Goal: Task Accomplishment & Management: Complete application form

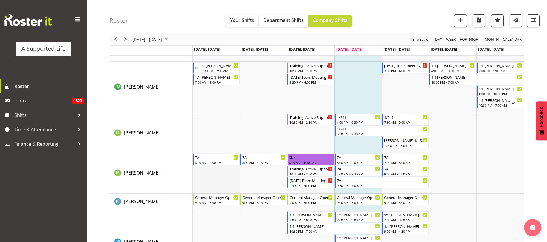
scroll to position [1858, 0]
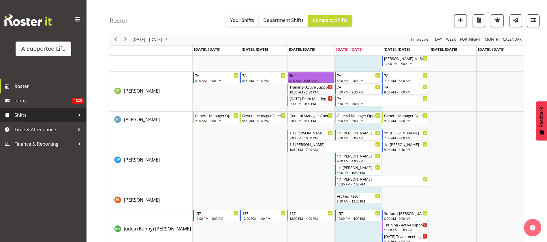
click at [34, 116] on span "Shifts" at bounding box center [44, 115] width 61 height 9
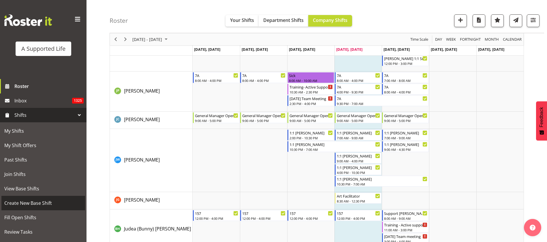
click at [31, 201] on span "Create New Base Shift" at bounding box center [43, 203] width 78 height 9
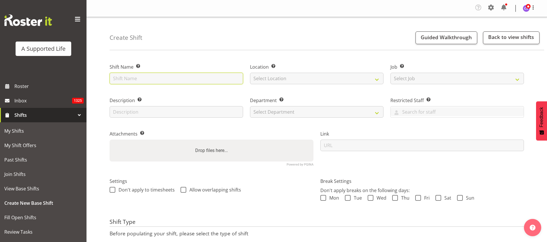
click at [156, 76] on input "text" at bounding box center [175, 79] width 133 height 12
type input "Office support"
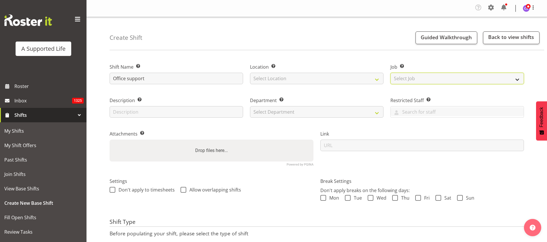
click at [425, 78] on select "Select Job Create new job Accounts and Payroll Admin Support Aspirations and Su…" at bounding box center [456, 79] width 133 height 12
select select "4112"
click at [390, 73] on select "Select Job Create new job Accounts and Payroll Admin Support Aspirations and Su…" at bounding box center [456, 79] width 133 height 12
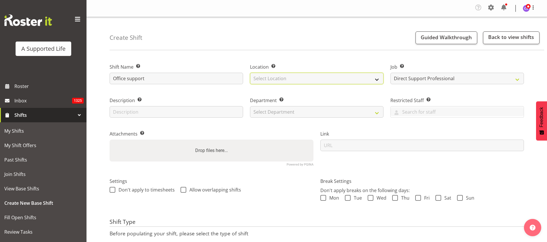
click at [322, 74] on select "Select Location 1.241 Edmonton Road 1/23 Taitua Drive 102 Lincoln Road 12b Cole…" at bounding box center [316, 79] width 133 height 12
select select "490"
click at [250, 73] on select "Select Location 1.241 Edmonton Road 1/23 Taitua Drive 102 Lincoln Road 12b Cole…" at bounding box center [316, 79] width 133 height 12
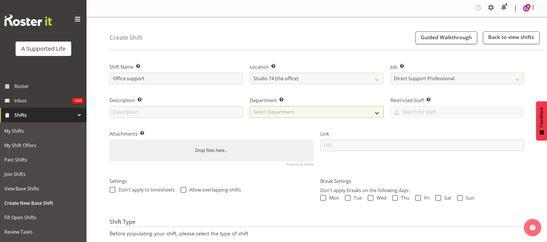
click at [335, 114] on select "Select Department Direct Support Office Crew Other two4nine" at bounding box center [316, 112] width 133 height 12
select select "564"
click at [250, 106] on select "Select Department Direct Support Office Crew Other two4nine" at bounding box center [316, 112] width 133 height 12
click at [324, 196] on span at bounding box center [323, 198] width 6 height 6
click at [324, 196] on input "Mon" at bounding box center [322, 198] width 4 height 4
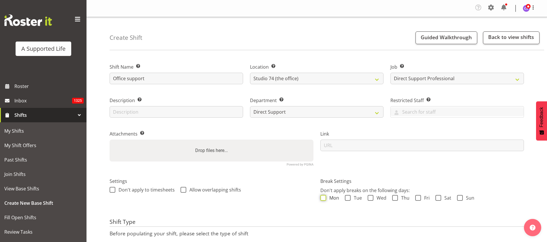
checkbox input "true"
click at [347, 198] on span at bounding box center [348, 198] width 6 height 6
click at [347, 198] on input "Tue" at bounding box center [347, 198] width 4 height 4
checkbox input "true"
drag, startPoint x: 369, startPoint y: 200, endPoint x: 394, endPoint y: 199, distance: 25.4
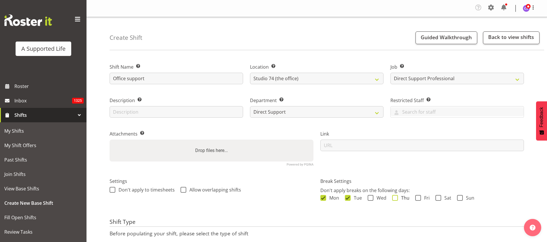
click at [369, 200] on span at bounding box center [370, 198] width 6 height 6
click at [369, 200] on input "Wed" at bounding box center [369, 198] width 4 height 4
checkbox input "true"
click at [392, 198] on span at bounding box center [395, 198] width 6 height 6
click at [392, 198] on input "Thu" at bounding box center [394, 198] width 4 height 4
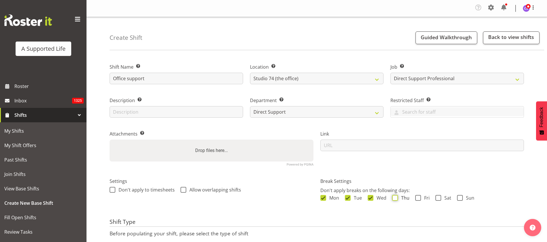
checkbox input "true"
click at [420, 198] on span at bounding box center [418, 198] width 6 height 6
click at [419, 198] on input "Fri" at bounding box center [417, 198] width 4 height 4
checkbox input "true"
click at [183, 192] on span at bounding box center [183, 190] width 6 height 6
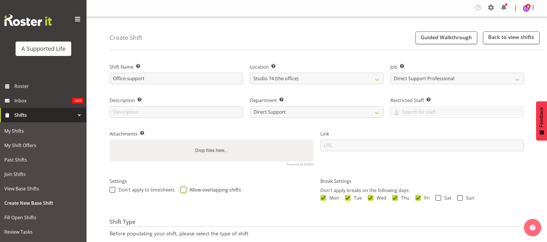
click at [183, 192] on input "Allow overlapping shifts" at bounding box center [182, 190] width 4 height 4
checkbox input "true"
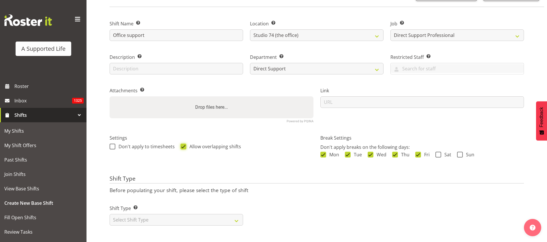
scroll to position [50, 0]
click at [141, 214] on select "Select Shift Type One Off Shift Recurring Shift Rotating Shift" at bounding box center [175, 220] width 133 height 12
select select "recurring"
click at [109, 214] on select "Select Shift Type One Off Shift Recurring Shift Rotating Shift" at bounding box center [175, 220] width 133 height 12
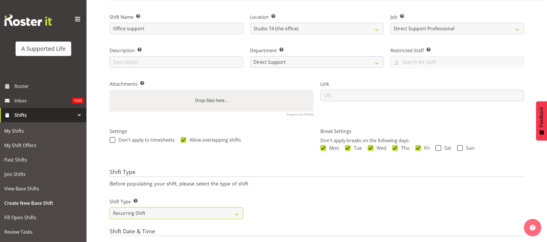
scroll to position [180, 0]
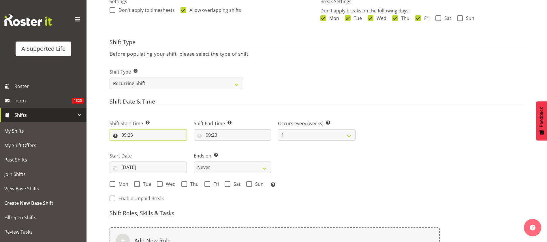
click at [138, 131] on input "09:23" at bounding box center [147, 135] width 77 height 12
click at [167, 148] on select "00 01 02 03 04 05 06 07 08 09 10 11 12 13 14 15 16 17 18 19 20 21 22 23 24 25 2…" at bounding box center [163, 150] width 13 height 12
select select "0"
click at [157, 144] on select "00 01 02 03 04 05 06 07 08 09 10 11 12 13 14 15 16 17 18 19 20 21 22 23 24 25 2…" at bounding box center [163, 150] width 13 height 12
type input "09:00"
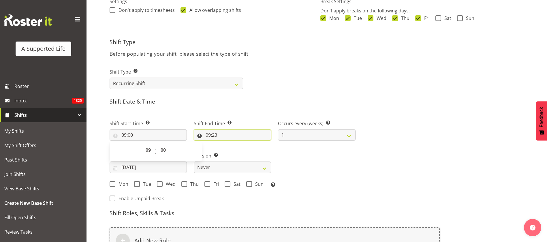
click at [213, 136] on input "09:23" at bounding box center [232, 135] width 77 height 12
click at [232, 150] on select "00 01 02 03 04 05 06 07 08 09 10 11 12 13 14 15 16 17 18 19 20 21 22 23" at bounding box center [232, 150] width 13 height 12
select select "12"
click at [226, 144] on select "00 01 02 03 04 05 06 07 08 09 10 11 12 13 14 15 16 17 18 19 20 21 22 23" at bounding box center [232, 150] width 13 height 12
type input "12:23"
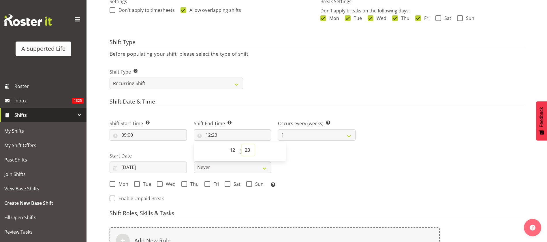
drag, startPoint x: 244, startPoint y: 152, endPoint x: 257, endPoint y: 145, distance: 14.6
click at [244, 153] on select "00 01 02 03 04 05 06 07 08 09 10 11 12 13 14 15 16 17 18 19 20 21 22 23 24 25 2…" at bounding box center [247, 150] width 13 height 12
select select "0"
click at [241, 144] on select "00 01 02 03 04 05 06 07 08 09 10 11 12 13 14 15 16 17 18 19 20 21 22 23 24 25 2…" at bounding box center [247, 150] width 13 height 12
type input "12:00"
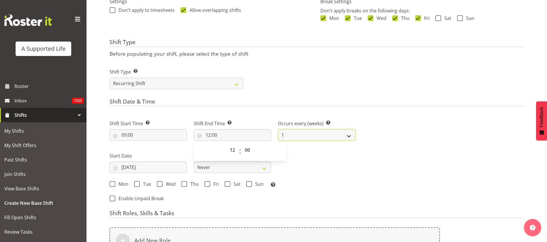
click at [323, 134] on select "1 2 3 4 5 6 7 8 9 10 11 12" at bounding box center [316, 135] width 77 height 12
select select "5"
click at [278, 129] on select "1 2 3 4 5 6 7 8 9 10 11 12" at bounding box center [316, 135] width 77 height 12
click at [111, 185] on span at bounding box center [112, 184] width 6 height 6
click at [111, 185] on input "Mon" at bounding box center [111, 184] width 4 height 4
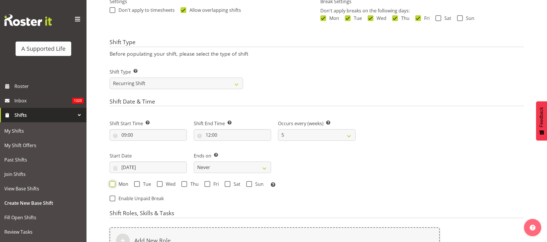
checkbox input "true"
click at [138, 184] on span at bounding box center [137, 184] width 6 height 6
click at [138, 184] on input "Tue" at bounding box center [136, 184] width 4 height 4
checkbox input "true"
click at [163, 184] on span "Wed" at bounding box center [169, 184] width 13 height 6
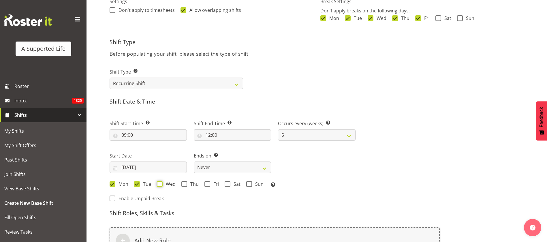
click at [160, 184] on input "Wed" at bounding box center [159, 184] width 4 height 4
checkbox input "true"
drag, startPoint x: 184, startPoint y: 185, endPoint x: 191, endPoint y: 185, distance: 7.2
click at [185, 185] on span at bounding box center [184, 184] width 6 height 6
click at [185, 185] on input "Thu" at bounding box center [183, 184] width 4 height 4
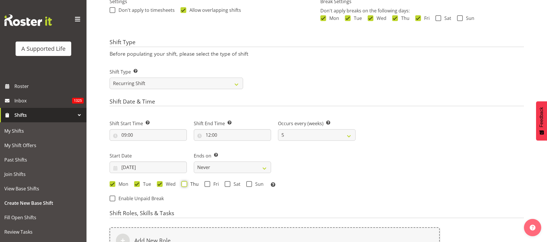
checkbox input "true"
click at [208, 183] on span at bounding box center [207, 184] width 6 height 6
click at [208, 183] on input "Fri" at bounding box center [206, 184] width 4 height 4
checkbox input "true"
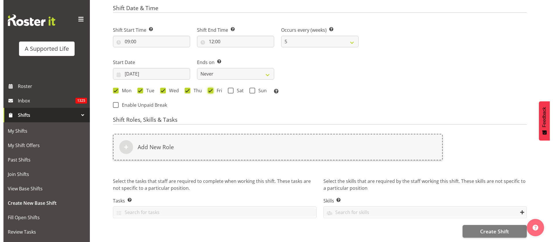
scroll to position [279, 0]
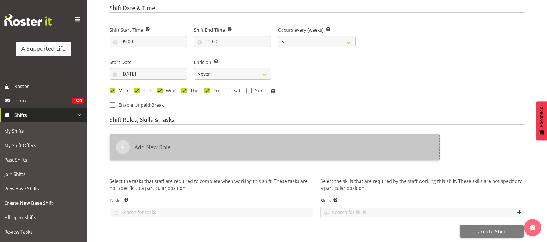
click at [199, 135] on div "Add New Role" at bounding box center [274, 147] width 330 height 27
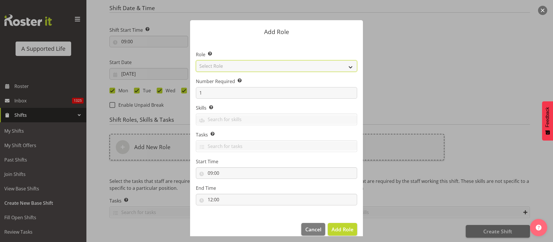
click at [220, 66] on select "Select Role Accounts and Payroll Admin Support Aspirations & Support Facilitato…" at bounding box center [276, 66] width 161 height 12
select select "519"
click at [196, 60] on select "Select Role Accounts and Payroll Admin Support Aspirations & Support Facilitato…" at bounding box center [276, 66] width 161 height 12
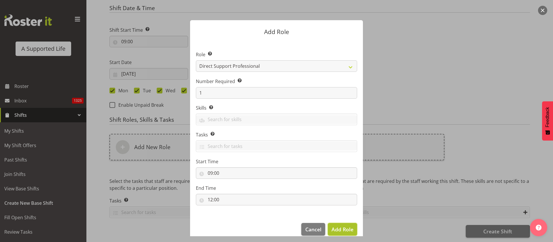
click at [335, 226] on span "Add Role" at bounding box center [343, 229] width 22 height 7
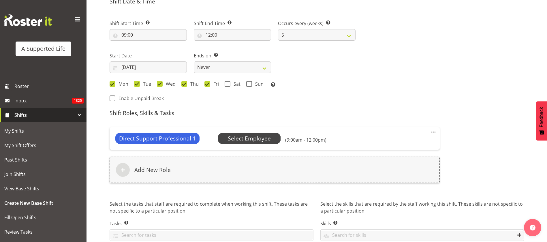
click at [243, 137] on span "Select Employee" at bounding box center [249, 138] width 43 height 8
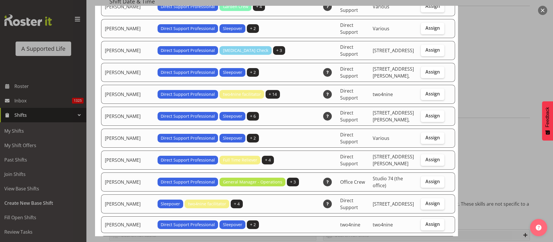
scroll to position [864, 0]
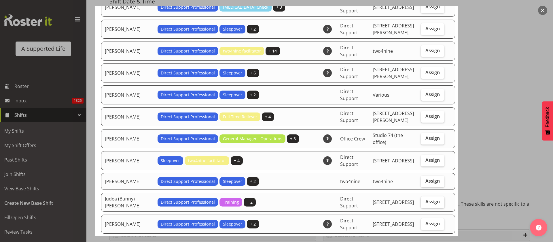
click at [427, 199] on span "Assign" at bounding box center [433, 202] width 14 height 6
click at [425, 200] on input "Assign" at bounding box center [423, 202] width 4 height 4
checkbox input "true"
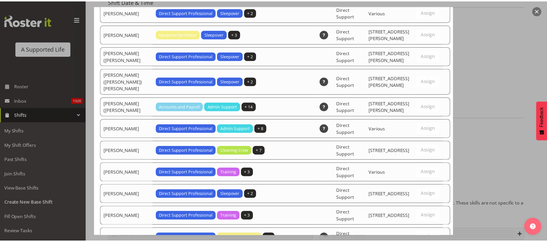
scroll to position [1828, 0]
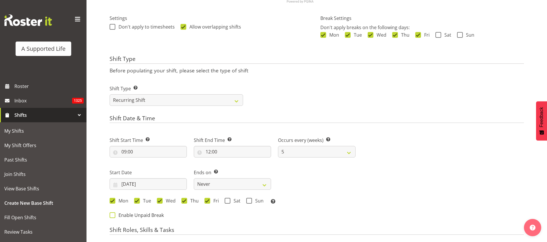
scroll to position [150, 0]
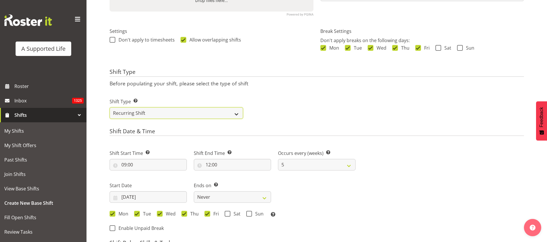
click at [137, 116] on select "One Off Shift Recurring Shift Rotating Shift" at bounding box center [175, 113] width 133 height 12
select select "rotating"
click at [109, 107] on select "One Off Shift Recurring Shift Rotating Shift" at bounding box center [175, 113] width 133 height 12
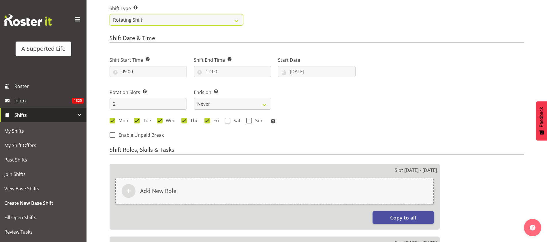
scroll to position [236, 0]
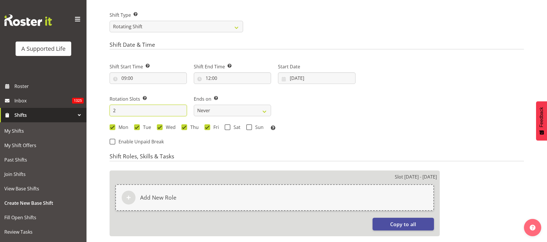
click at [127, 111] on input "2" at bounding box center [147, 111] width 77 height 12
type input "5"
click at [432, 120] on div "Next Shifts" at bounding box center [443, 102] width 168 height 95
click at [319, 78] on input "[DATE]" at bounding box center [316, 78] width 77 height 12
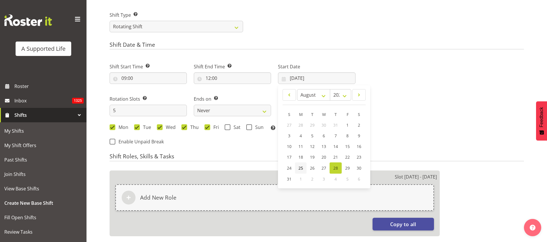
click at [301, 167] on span "25" at bounding box center [300, 167] width 5 height 5
type input "[DATE]"
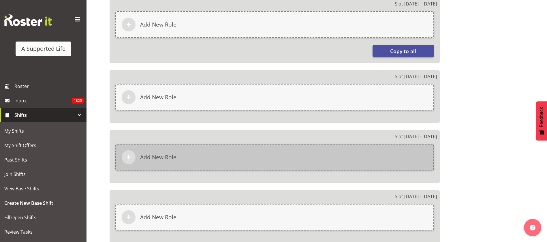
scroll to position [323, 0]
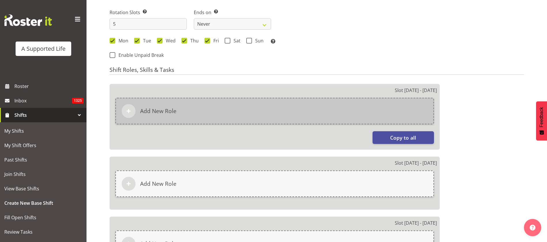
click at [155, 107] on h6 "Add New Role" at bounding box center [158, 110] width 36 height 7
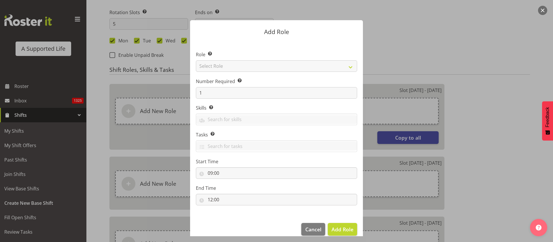
click at [232, 70] on section "Role Select the role you wish to add to the shift. Select Role Accounts and Pay…" at bounding box center [276, 129] width 173 height 176
click at [230, 66] on select "Select Role Accounts and Payroll Admin Support Aspirations & Support Facilitato…" at bounding box center [276, 66] width 161 height 12
select select "519"
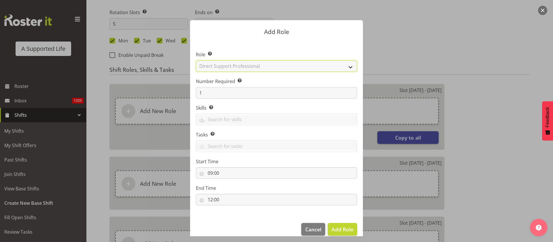
click at [196, 60] on select "Select Role Accounts and Payroll Admin Support Aspirations & Support Facilitato…" at bounding box center [276, 66] width 161 height 12
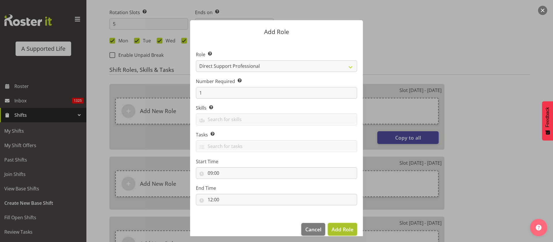
click at [338, 228] on span "Add Role" at bounding box center [343, 229] width 22 height 7
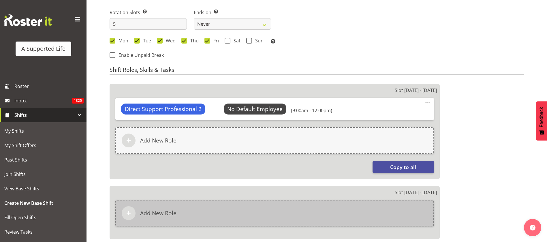
click at [288, 207] on div "Add New Role" at bounding box center [274, 213] width 318 height 27
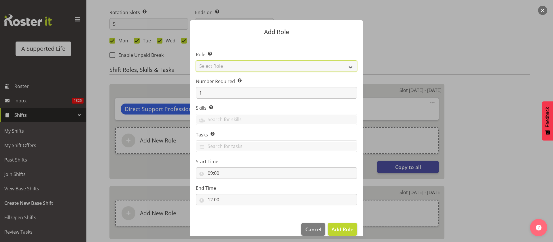
click at [243, 66] on select "Select Role Accounts and Payroll Admin Support Aspirations & Support Facilitato…" at bounding box center [276, 66] width 161 height 12
select select "519"
click at [196, 60] on select "Select Role Accounts and Payroll Admin Support Aspirations & Support Facilitato…" at bounding box center [276, 66] width 161 height 12
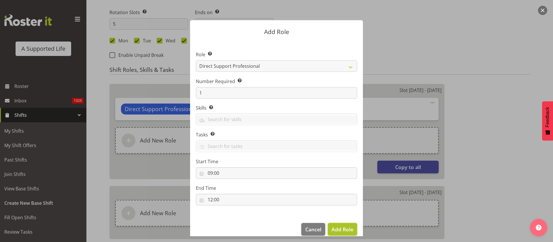
click at [346, 230] on span "Add Role" at bounding box center [343, 229] width 22 height 7
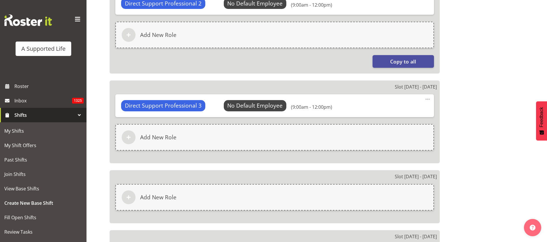
scroll to position [496, 0]
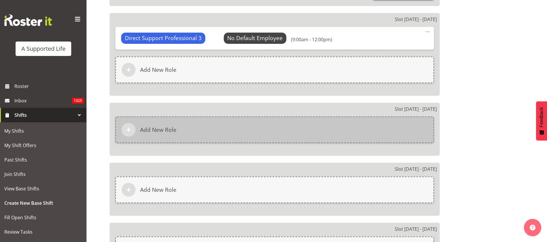
click at [254, 130] on div "Add New Role" at bounding box center [274, 129] width 318 height 27
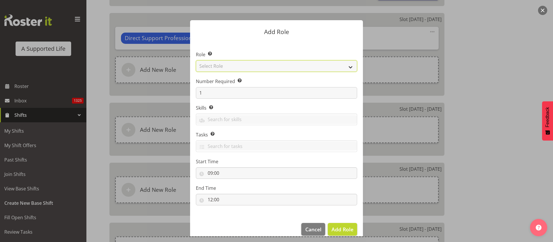
click at [245, 69] on select "Select Role Accounts and Payroll Admin Support Aspirations & Support Facilitato…" at bounding box center [276, 66] width 161 height 12
select select "519"
click at [196, 60] on select "Select Role Accounts and Payroll Admin Support Aspirations & Support Facilitato…" at bounding box center [276, 66] width 161 height 12
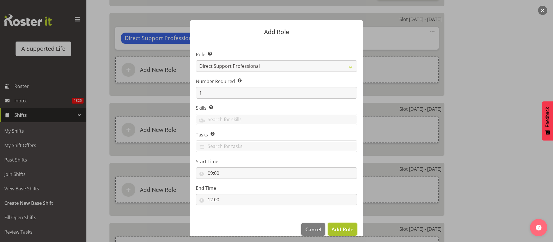
click at [341, 228] on span "Add Role" at bounding box center [343, 229] width 22 height 7
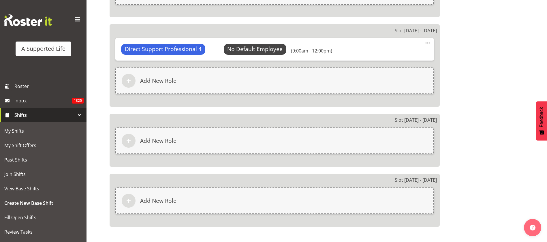
scroll to position [582, 0]
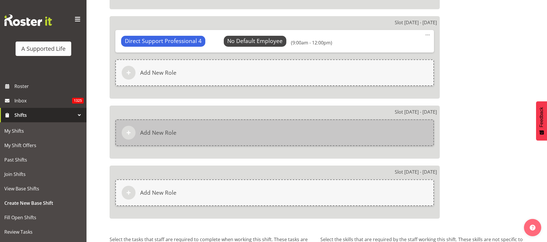
click at [224, 127] on div "Add New Role" at bounding box center [274, 132] width 318 height 27
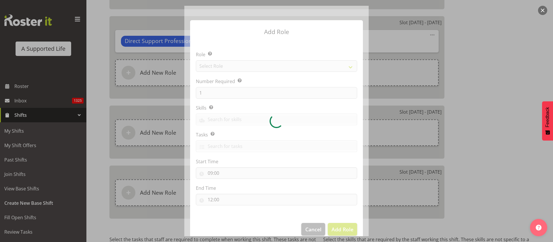
click at [211, 67] on div at bounding box center [276, 121] width 184 height 230
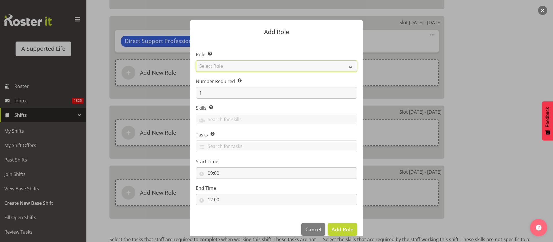
click at [210, 66] on select "Select Role Accounts and Payroll Admin Support Aspirations & Support Facilitato…" at bounding box center [276, 66] width 161 height 12
select select "519"
click at [196, 60] on select "Select Role Accounts and Payroll Admin Support Aspirations & Support Facilitato…" at bounding box center [276, 66] width 161 height 12
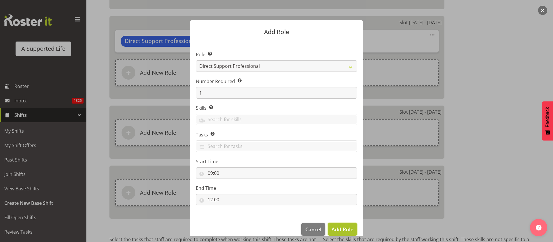
click at [337, 230] on span "Add Role" at bounding box center [343, 229] width 22 height 7
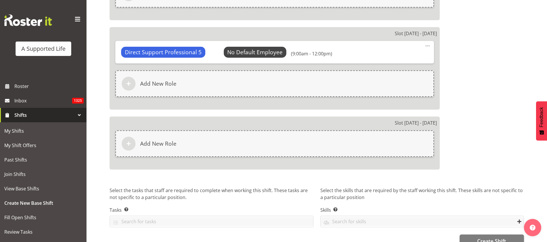
scroll to position [668, 0]
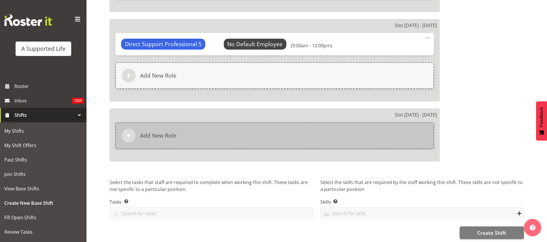
click at [250, 137] on div "Add New Role" at bounding box center [274, 135] width 318 height 27
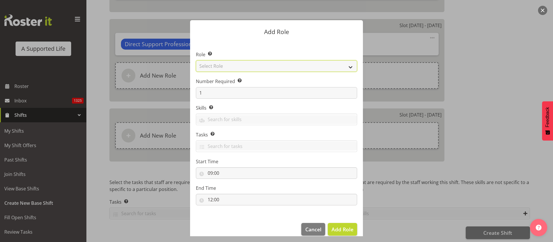
click at [252, 66] on select "Select Role Accounts and Payroll Admin Support Aspirations & Support Facilitato…" at bounding box center [276, 66] width 161 height 12
select select "519"
click at [196, 60] on select "Select Role Accounts and Payroll Admin Support Aspirations & Support Facilitato…" at bounding box center [276, 66] width 161 height 12
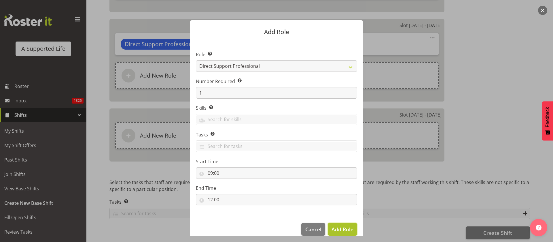
click at [340, 229] on span "Add Role" at bounding box center [343, 229] width 22 height 7
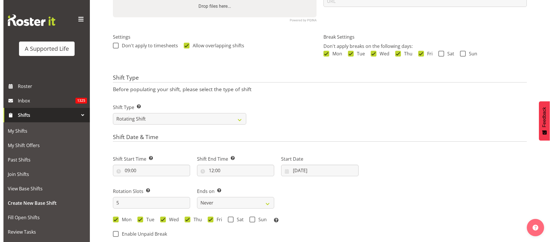
scroll to position [317, 0]
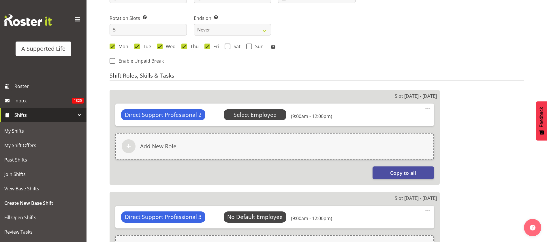
click at [263, 117] on span "Select Employee" at bounding box center [254, 115] width 43 height 8
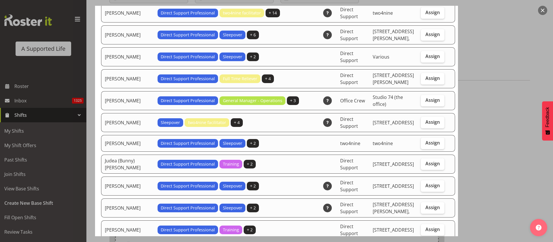
scroll to position [908, 0]
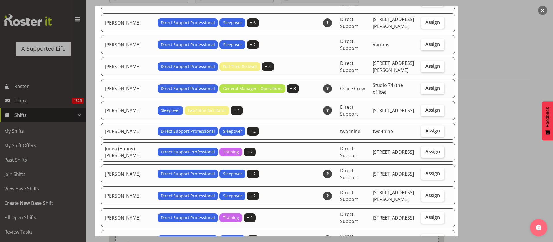
click at [426, 148] on span "Assign" at bounding box center [433, 151] width 14 height 6
click at [421, 150] on input "Assign" at bounding box center [423, 152] width 4 height 4
checkbox input "true"
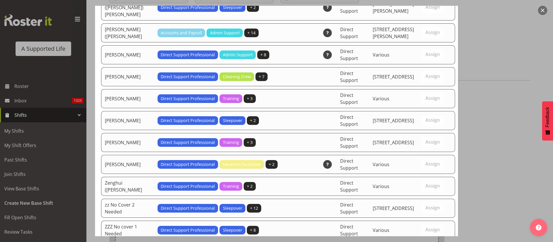
scroll to position [1828, 0]
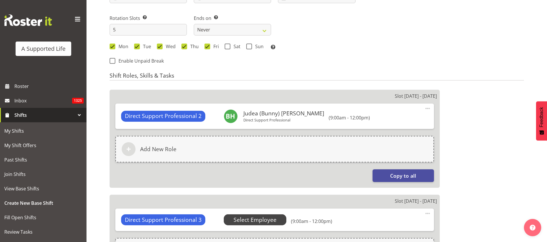
click at [239, 218] on span "Select Employee" at bounding box center [254, 220] width 43 height 8
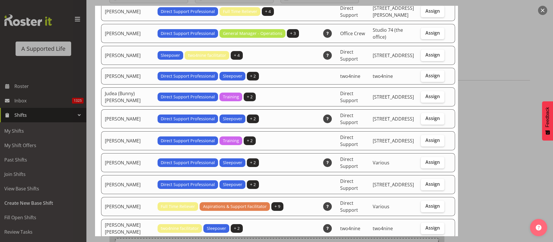
scroll to position [908, 0]
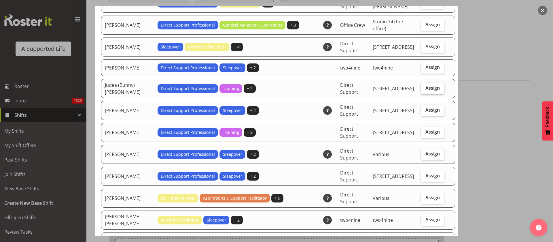
click at [426, 85] on span "Assign" at bounding box center [433, 88] width 14 height 6
click at [424, 86] on input "Assign" at bounding box center [423, 88] width 4 height 4
checkbox input "true"
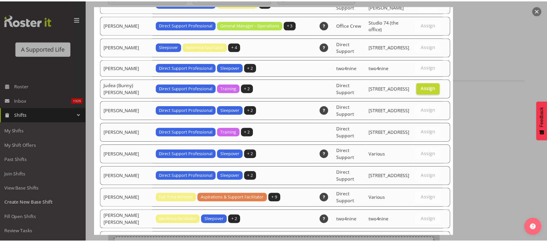
scroll to position [1743, 0]
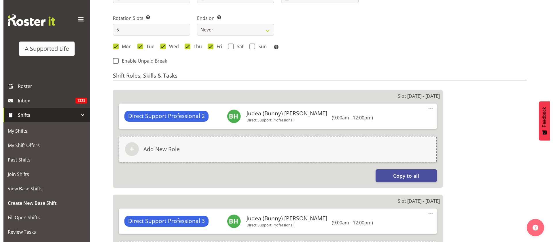
scroll to position [490, 0]
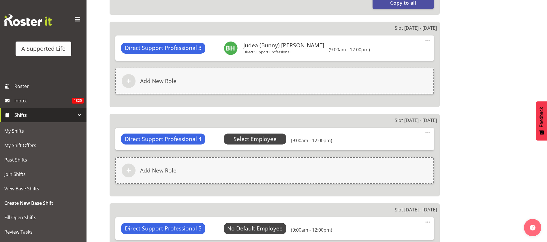
click at [248, 136] on span "Select Employee" at bounding box center [254, 139] width 43 height 8
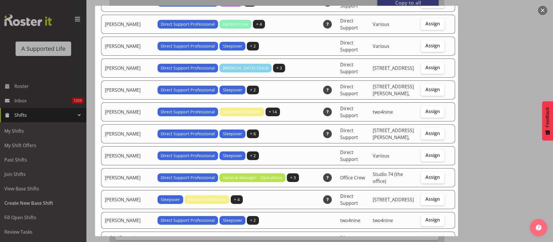
scroll to position [821, 0]
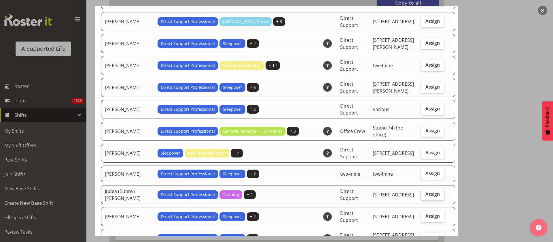
click at [426, 191] on span "Assign" at bounding box center [433, 194] width 14 height 6
click at [422, 192] on input "Assign" at bounding box center [423, 194] width 4 height 4
checkbox input "true"
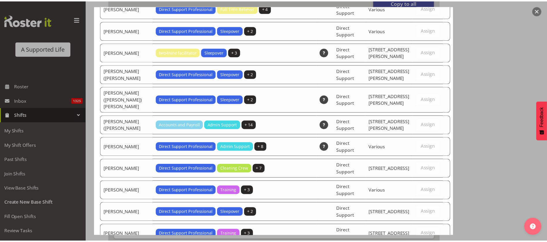
scroll to position [1828, 0]
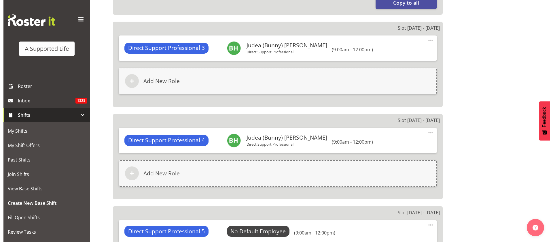
scroll to position [576, 0]
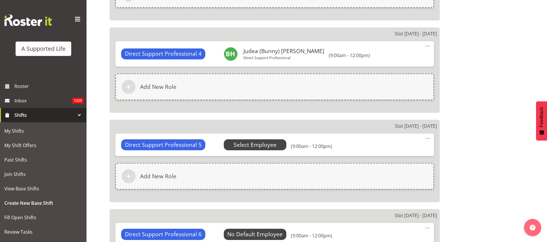
click at [247, 146] on span "Select Employee" at bounding box center [254, 145] width 43 height 8
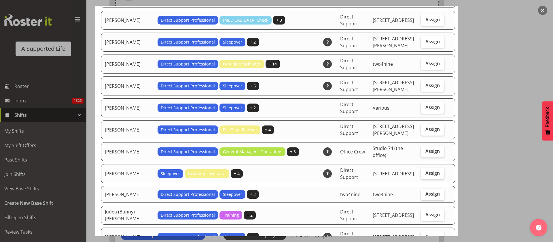
scroll to position [864, 0]
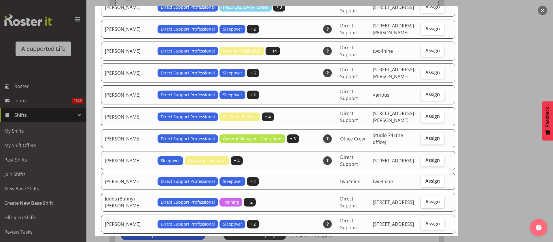
click at [426, 199] on span "Assign" at bounding box center [433, 202] width 14 height 6
click at [425, 200] on input "Assign" at bounding box center [423, 202] width 4 height 4
checkbox input "true"
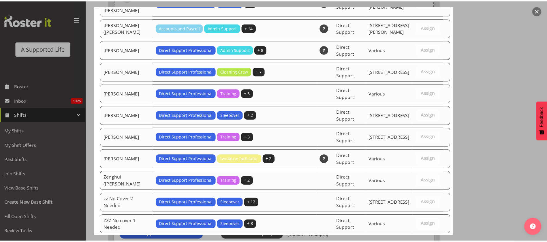
scroll to position [1828, 0]
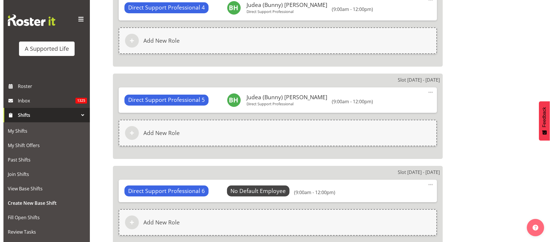
scroll to position [706, 0]
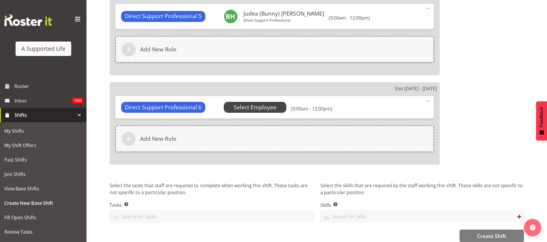
click at [269, 107] on span "Select Employee" at bounding box center [254, 107] width 43 height 8
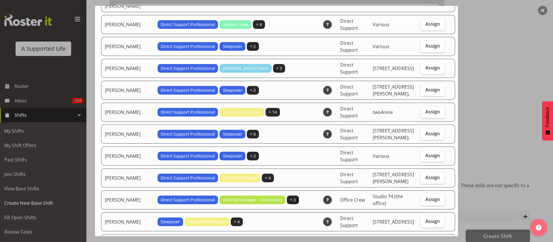
scroll to position [908, 0]
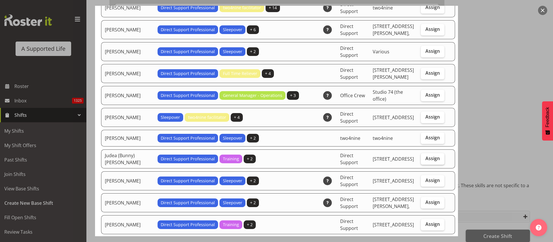
click at [426, 155] on span "Assign" at bounding box center [433, 158] width 14 height 6
click at [421, 156] on input "Assign" at bounding box center [423, 158] width 4 height 4
checkbox input "true"
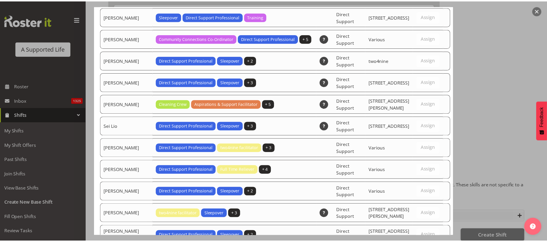
scroll to position [1850, 0]
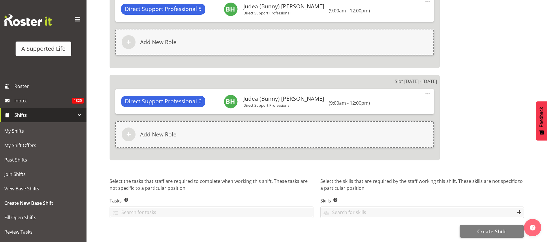
scroll to position [720, 0]
click at [491, 227] on span "Create Shift" at bounding box center [491, 230] width 29 height 7
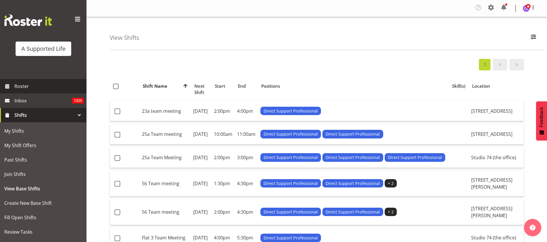
click at [21, 88] on span "Roster" at bounding box center [48, 86] width 69 height 9
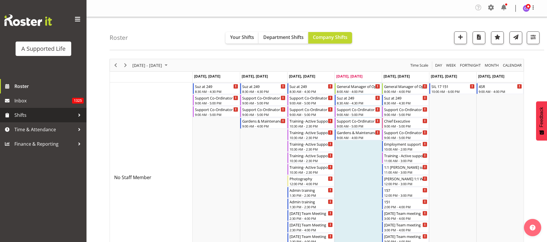
click at [45, 113] on span "Shifts" at bounding box center [44, 115] width 61 height 9
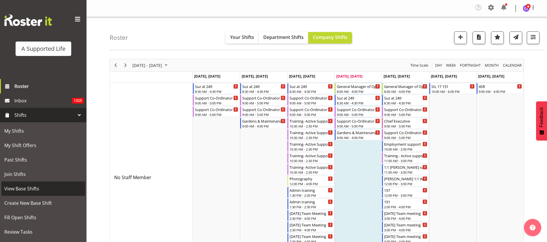
click at [45, 190] on span "View Base Shifts" at bounding box center [43, 188] width 78 height 9
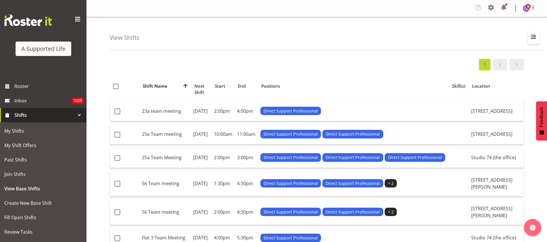
click at [528, 41] on button "button" at bounding box center [533, 37] width 12 height 13
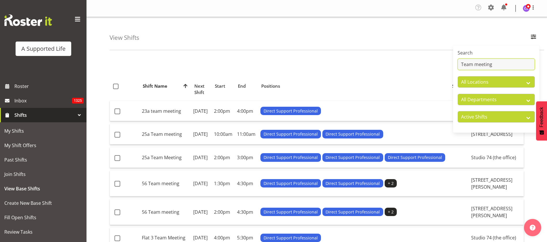
drag, startPoint x: 499, startPoint y: 59, endPoint x: 441, endPoint y: 64, distance: 58.5
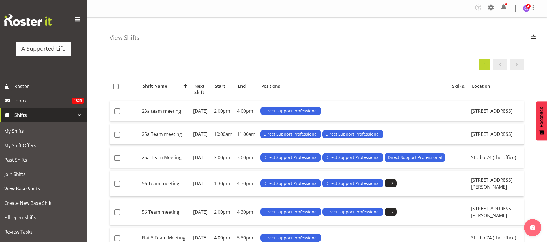
click at [530, 44] on div "View Shifts Search Team meeting All Locations All Departments Direct Support Of…" at bounding box center [326, 33] width 434 height 33
click at [532, 41] on button "button" at bounding box center [533, 37] width 12 height 13
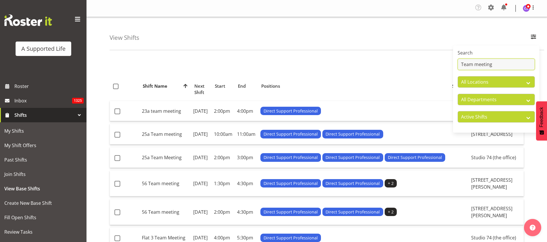
click at [494, 61] on input "Team meeting" at bounding box center [495, 64] width 77 height 12
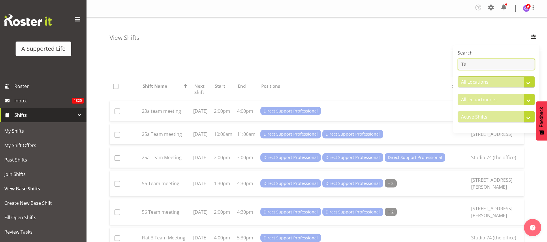
type input "T"
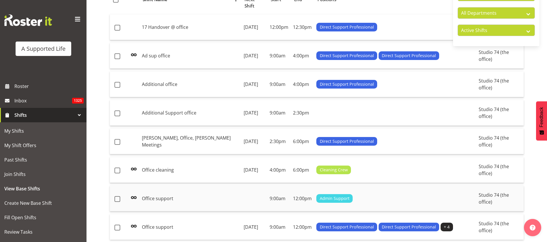
scroll to position [117, 0]
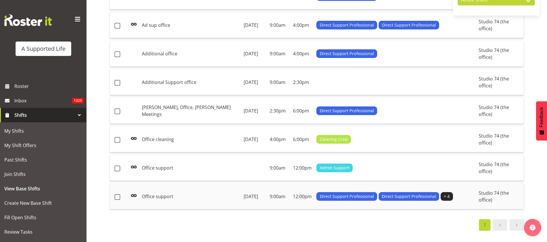
type input "Office"
click at [165, 190] on td "Office support" at bounding box center [190, 196] width 102 height 25
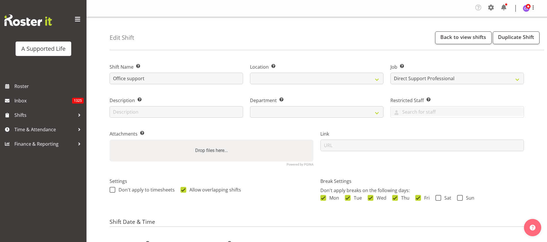
select select "4112"
select select
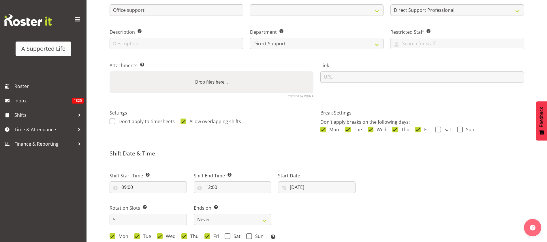
scroll to position [86, 0]
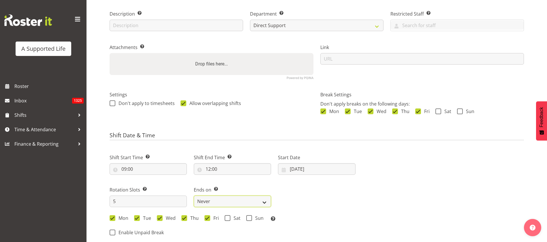
click at [218, 201] on select "Never On Date" at bounding box center [232, 201] width 77 height 12
select select "date"
click at [194, 195] on select "Never On Date" at bounding box center [232, 201] width 77 height 12
select select "490"
select select "7"
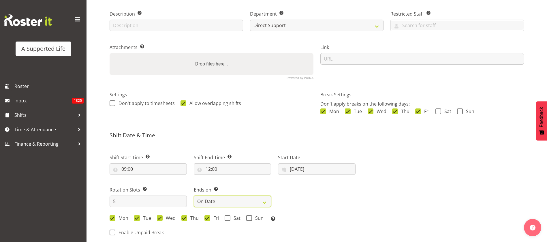
select select "2025"
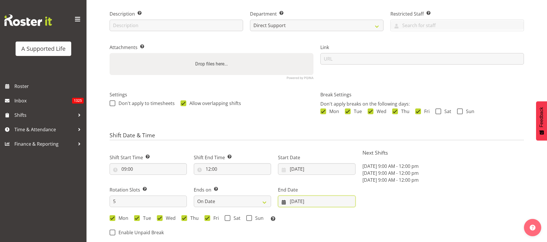
click at [328, 202] on input "[DATE]" at bounding box center [316, 201] width 77 height 12
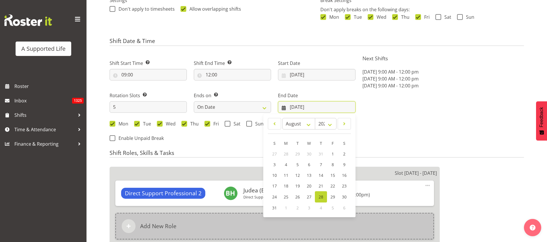
scroll to position [216, 0]
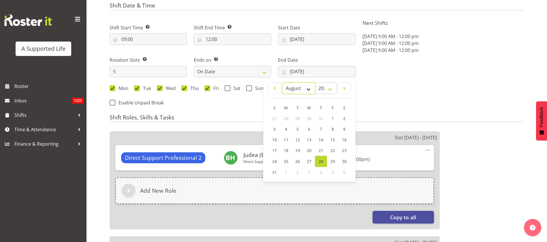
click at [309, 88] on select "January February March April May June July August September October November De…" at bounding box center [298, 88] width 33 height 12
select select "8"
click at [282, 82] on select "January February March April May June July August September October November De…" at bounding box center [298, 88] width 33 height 12
click at [299, 161] on span "30" at bounding box center [297, 160] width 5 height 5
type input "30/09/2025"
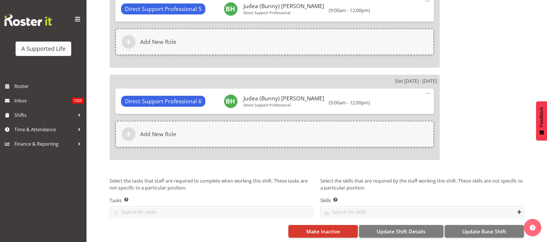
scroll to position [661, 0]
click at [483, 229] on button "Update Base Shift" at bounding box center [483, 231] width 79 height 13
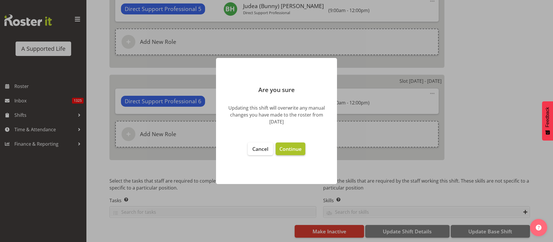
click at [289, 150] on span "Continue" at bounding box center [290, 148] width 22 height 7
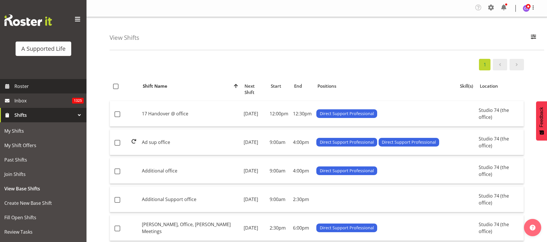
click at [28, 90] on span "Roster" at bounding box center [48, 86] width 69 height 9
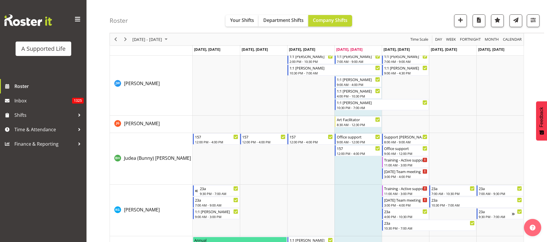
scroll to position [1945, 0]
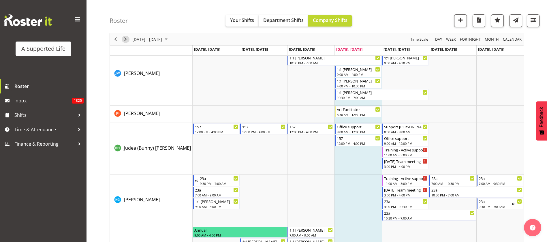
click at [125, 42] on span "Next" at bounding box center [125, 39] width 7 height 7
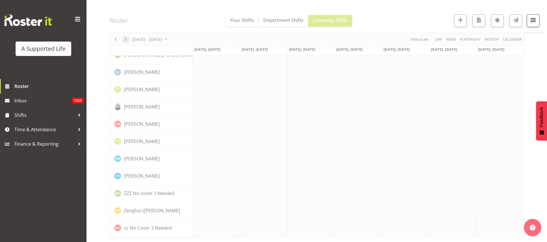
scroll to position [1609, 0]
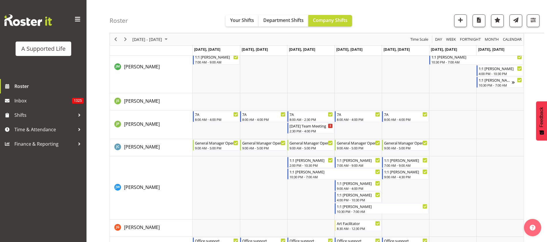
scroll to position [1686, 0]
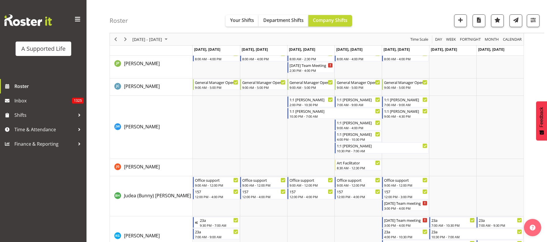
click at [116, 35] on div "Timeline Week of September 4, 2025" at bounding box center [116, 39] width 10 height 12
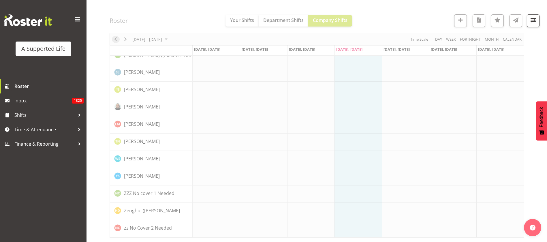
scroll to position [1609, 0]
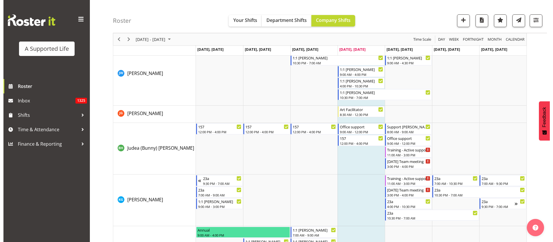
scroll to position [1988, 0]
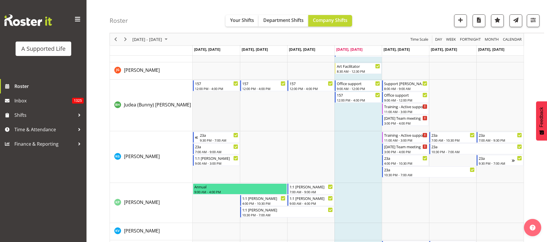
click at [209, 112] on td "Timeline Week of August 28, 2025" at bounding box center [215, 106] width 47 height 52
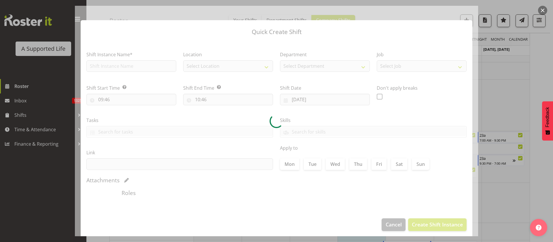
type input "[DATE]"
checkbox input "true"
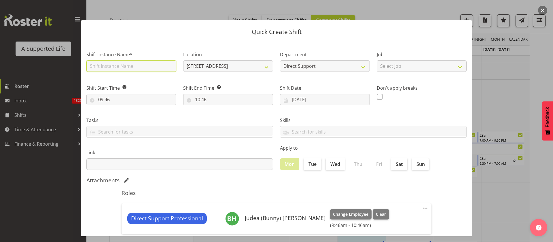
click at [117, 65] on input "text" at bounding box center [131, 66] width 90 height 12
type input "Office support"
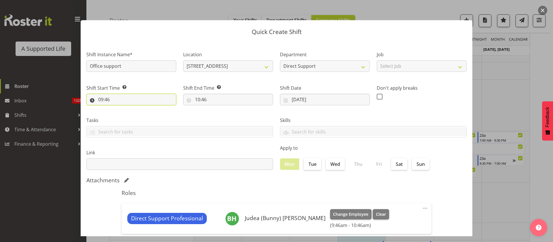
click at [125, 102] on input "09:46" at bounding box center [131, 100] width 90 height 12
click at [143, 116] on select "00 01 02 03 04 05 06 07 08 09 10 11 12 13 14 15 16 17 18 19 20 21 22 23 24 25 2…" at bounding box center [140, 115] width 13 height 12
select select "0"
click at [134, 109] on select "00 01 02 03 04 05 06 07 08 09 10 11 12 13 14 15 16 17 18 19 20 21 22 23 24 25 2…" at bounding box center [140, 115] width 13 height 12
type input "09:00"
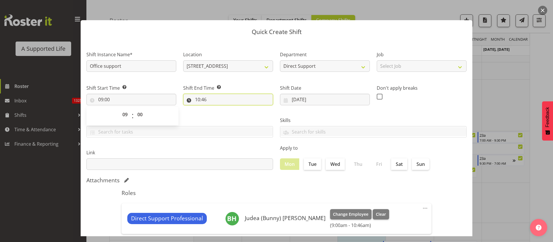
click at [202, 96] on input "10:46" at bounding box center [228, 100] width 90 height 12
click at [216, 114] on select "00 01 02 03 04 05 06 07 08 09 10 11 12 13 14 15 16 17 18 19 20 21 22 23" at bounding box center [222, 115] width 13 height 12
select select "12"
click at [216, 109] on select "00 01 02 03 04 05 06 07 08 09 10 11 12 13 14 15 16 17 18 19 20 21 22 23" at bounding box center [222, 115] width 13 height 12
type input "12:46"
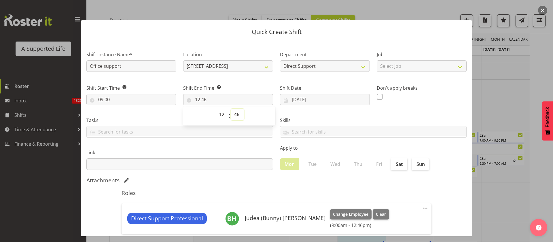
click at [238, 110] on select "00 01 02 03 04 05 06 07 08 09 10 11 12 13 14 15 16 17 18 19 20 21 22 23 24 25 2…" at bounding box center [237, 115] width 13 height 12
select select "0"
click at [231, 109] on select "00 01 02 03 04 05 06 07 08 09 10 11 12 13 14 15 16 17 18 19 20 21 22 23 24 25 2…" at bounding box center [237, 115] width 13 height 12
type input "12:00"
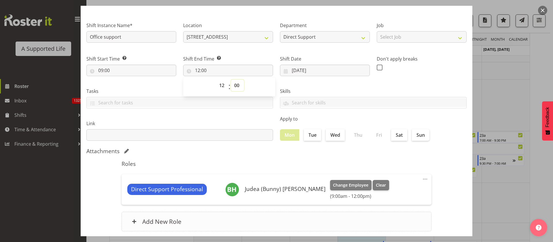
scroll to position [64, 0]
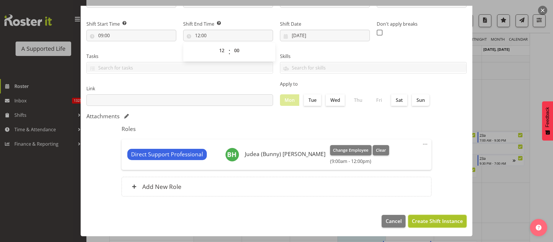
click at [437, 217] on span "Create Shift Instance" at bounding box center [437, 220] width 51 height 7
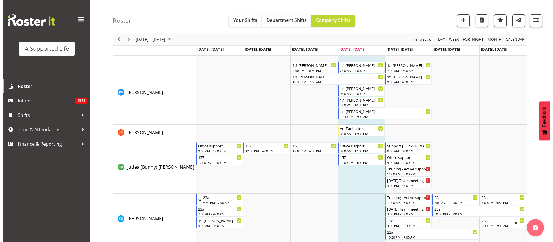
scroll to position [1923, 0]
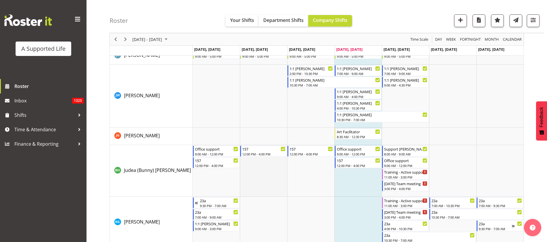
click at [275, 173] on td "Timeline Week of August 28, 2025" at bounding box center [263, 171] width 47 height 52
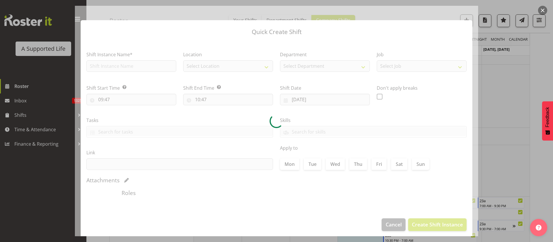
type input "[DATE]"
checkbox input "true"
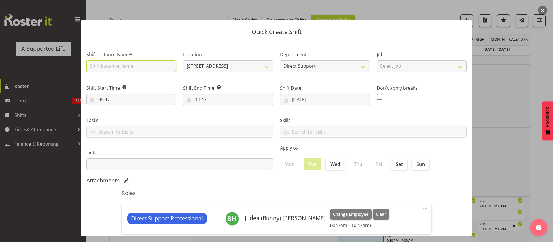
click at [135, 67] on input "text" at bounding box center [131, 66] width 90 height 12
type input "Office support"
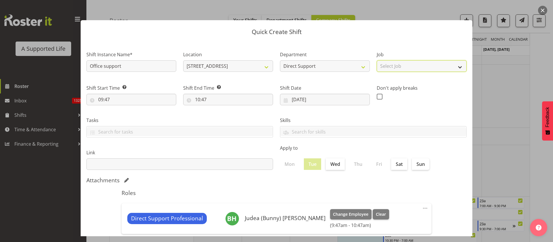
click at [406, 64] on select "Select Job Accounts and Payroll Admin Support Aspirations and Support Facilitat…" at bounding box center [422, 66] width 90 height 12
select select "4112"
click at [377, 60] on select "Select Job Accounts and Payroll Admin Support Aspirations and Support Facilitat…" at bounding box center [422, 66] width 90 height 12
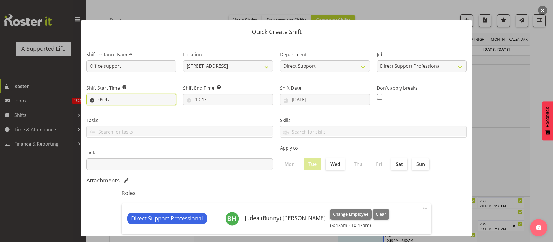
click at [111, 100] on input "09:47" at bounding box center [131, 100] width 90 height 12
click at [142, 116] on select "00 01 02 03 04 05 06 07 08 09 10 11 12 13 14 15 16 17 18 19 20 21 22 23 24 25 2…" at bounding box center [140, 115] width 13 height 12
select select "0"
click at [134, 109] on select "00 01 02 03 04 05 06 07 08 09 10 11 12 13 14 15 16 17 18 19 20 21 22 23 24 25 2…" at bounding box center [140, 115] width 13 height 12
type input "09:00"
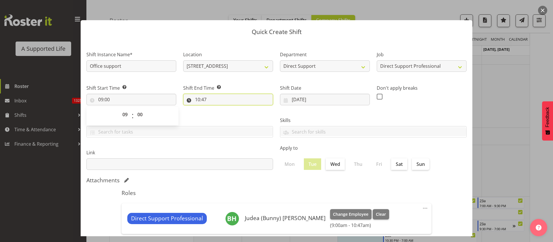
click at [199, 98] on input "10:47" at bounding box center [228, 100] width 90 height 12
drag, startPoint x: 220, startPoint y: 113, endPoint x: 224, endPoint y: 113, distance: 3.5
click at [220, 113] on select "00 01 02 03 04 05 06 07 08 09 10 11 12 13 14 15 16 17 18 19 20 21 22 23" at bounding box center [222, 115] width 13 height 12
select select "12"
click at [216, 109] on select "00 01 02 03 04 05 06 07 08 09 10 11 12 13 14 15 16 17 18 19 20 21 22 23" at bounding box center [222, 115] width 13 height 12
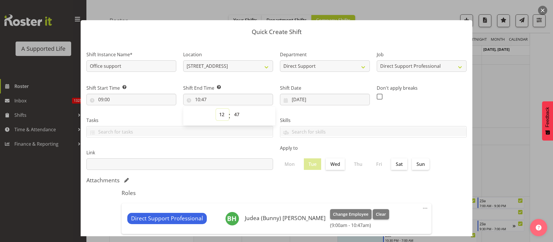
type input "12:47"
click at [234, 113] on select "00 01 02 03 04 05 06 07 08 09 10 11 12 13 14 15 16 17 18 19 20 21 22 23 24 25 2…" at bounding box center [237, 115] width 13 height 12
select select "0"
click at [231, 109] on select "00 01 02 03 04 05 06 07 08 09 10 11 12 13 14 15 16 17 18 19 20 21 22 23 24 25 2…" at bounding box center [237, 115] width 13 height 12
type input "12:00"
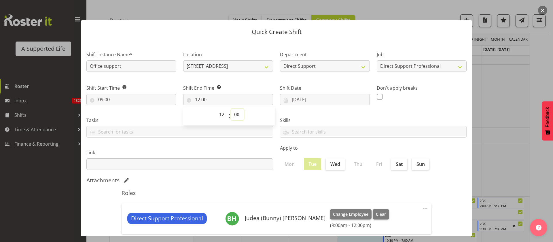
scroll to position [64, 0]
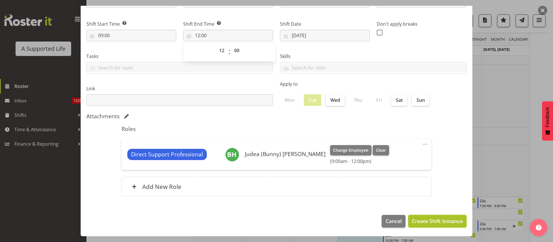
click at [431, 220] on span "Create Shift Instance" at bounding box center [437, 220] width 51 height 7
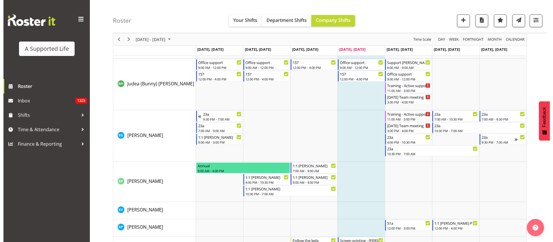
scroll to position [1966, 0]
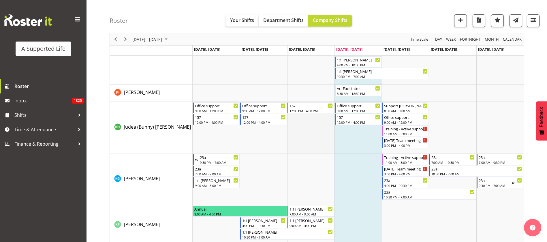
click at [305, 140] on td "Timeline Week of August 28, 2025" at bounding box center [310, 128] width 47 height 52
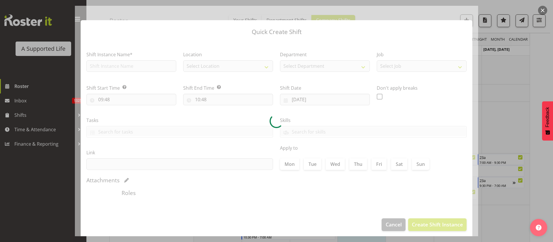
type input "[DATE]"
checkbox input "true"
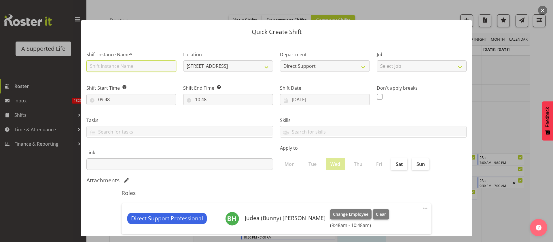
click at [136, 66] on input "text" at bounding box center [131, 66] width 90 height 12
type input "Office support"
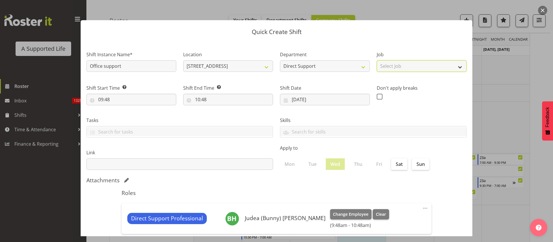
click at [417, 65] on select "Select Job Accounts and Payroll Admin Support Aspirations and Support Facilitat…" at bounding box center [422, 66] width 90 height 12
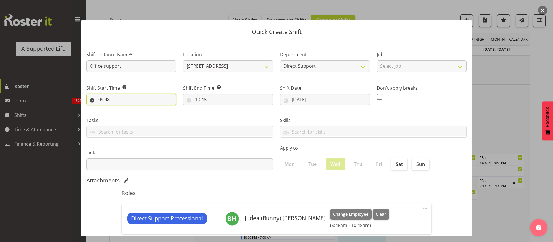
drag, startPoint x: 112, startPoint y: 100, endPoint x: 115, endPoint y: 99, distance: 3.4
click at [112, 100] on input "09:48" at bounding box center [131, 100] width 90 height 12
click at [144, 112] on select "00 01 02 03 04 05 06 07 08 09 10 11 12 13 14 15 16 17 18 19 20 21 22 23 24 25 2…" at bounding box center [140, 115] width 13 height 12
select select "0"
click at [134, 109] on select "00 01 02 03 04 05 06 07 08 09 10 11 12 13 14 15 16 17 18 19 20 21 22 23 24 25 2…" at bounding box center [140, 115] width 13 height 12
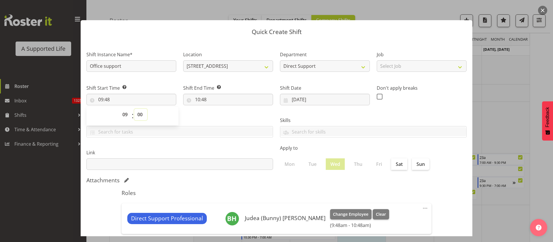
type input "09:00"
click at [203, 100] on input "10:48" at bounding box center [228, 100] width 90 height 12
click at [222, 114] on select "00 01 02 03 04 05 06 07 08 09 10 11 12 13 14 15 16 17 18 19 20 21 22 23" at bounding box center [222, 115] width 13 height 12
select select "12"
click at [216, 109] on select "00 01 02 03 04 05 06 07 08 09 10 11 12 13 14 15 16 17 18 19 20 21 22 23" at bounding box center [222, 115] width 13 height 12
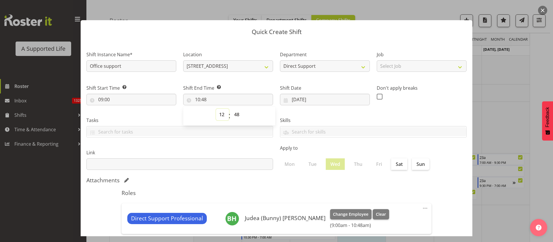
type input "12:48"
drag, startPoint x: 234, startPoint y: 116, endPoint x: 234, endPoint y: 109, distance: 6.3
click at [233, 116] on select "00 01 02 03 04 05 06 07 08 09 10 11 12 13 14 15 16 17 18 19 20 21 22 23 24 25 2…" at bounding box center [237, 115] width 13 height 12
select select "0"
click at [231, 109] on select "00 01 02 03 04 05 06 07 08 09 10 11 12 13 14 15 16 17 18 19 20 21 22 23 24 25 2…" at bounding box center [237, 115] width 13 height 12
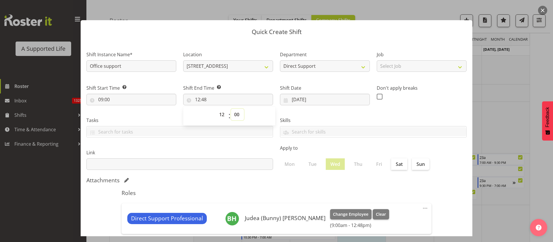
type input "12:00"
click at [398, 68] on select "Select Job Accounts and Payroll Admin Support Aspirations and Support Facilitat…" at bounding box center [422, 66] width 90 height 12
select select "4120"
click at [377, 60] on select "Select Job Accounts and Payroll Admin Support Aspirations and Support Facilitat…" at bounding box center [422, 66] width 90 height 12
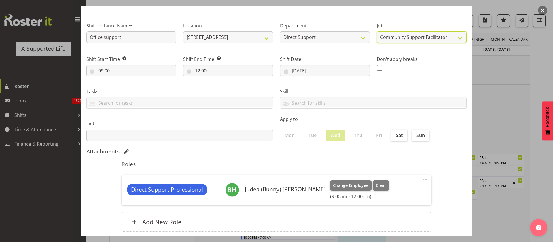
scroll to position [64, 0]
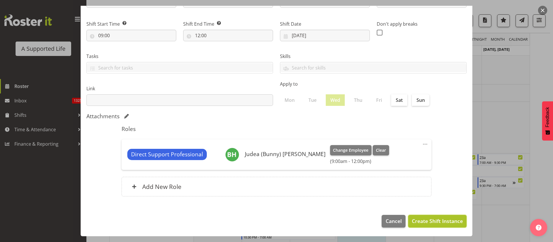
click at [438, 220] on span "Create Shift Instance" at bounding box center [437, 220] width 51 height 7
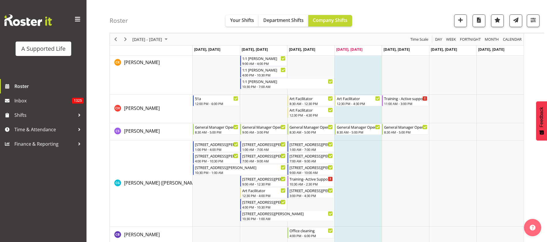
scroll to position [1037, 0]
